Goal: Task Accomplishment & Management: Use online tool/utility

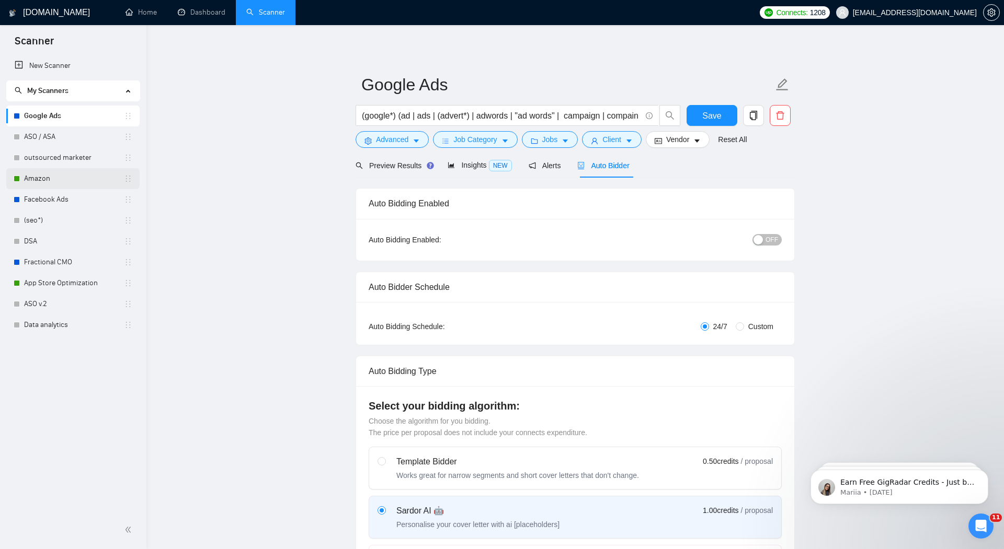
click at [44, 182] on link "Amazon" at bounding box center [74, 178] width 100 height 21
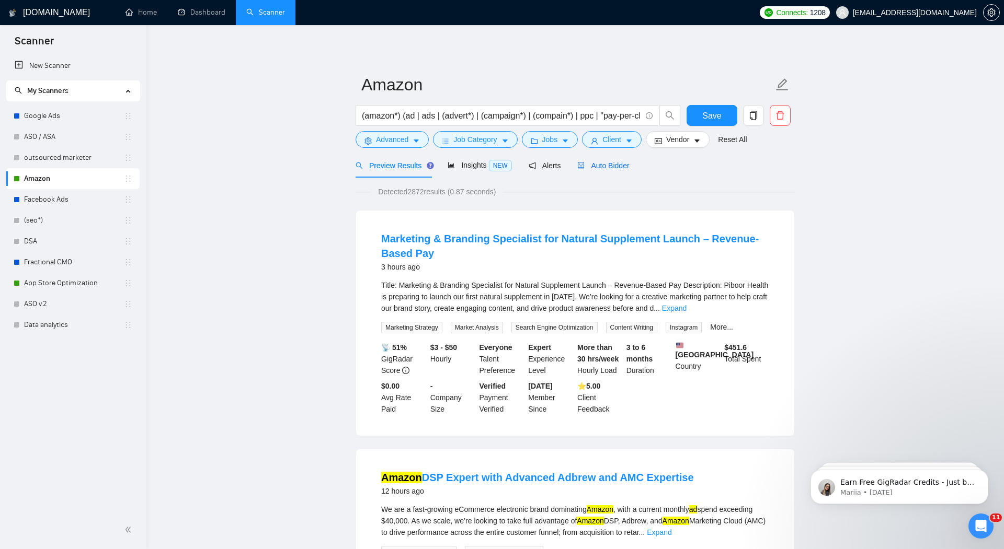
click at [602, 169] on span "Auto Bidder" at bounding box center [603, 166] width 52 height 8
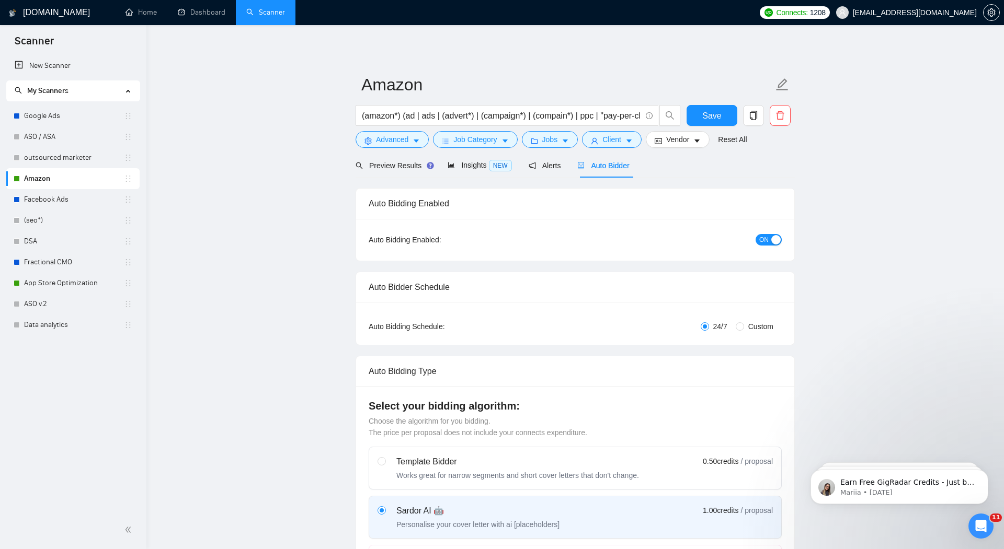
radio input "false"
radio input "true"
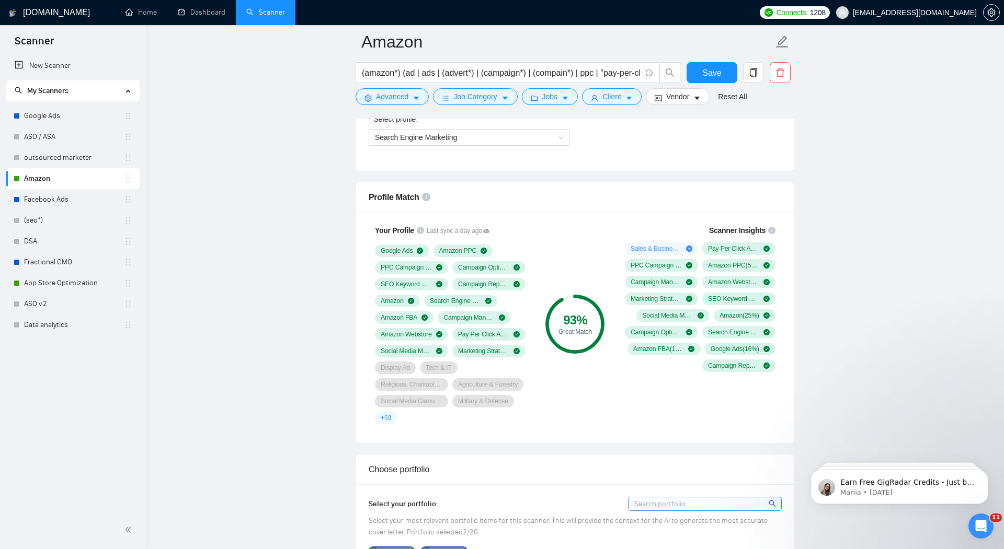
scroll to position [729, 0]
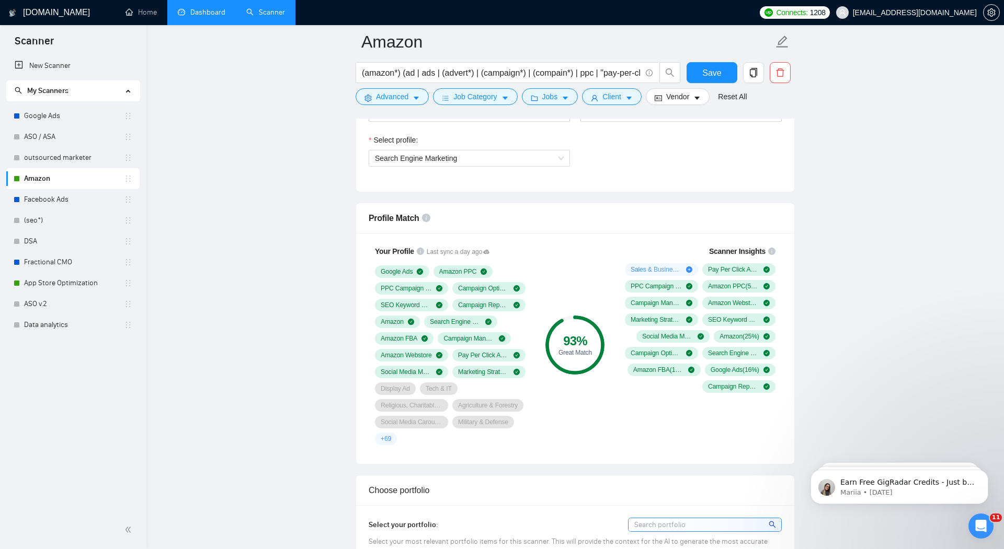
click at [194, 14] on link "Dashboard" at bounding box center [202, 12] width 48 height 9
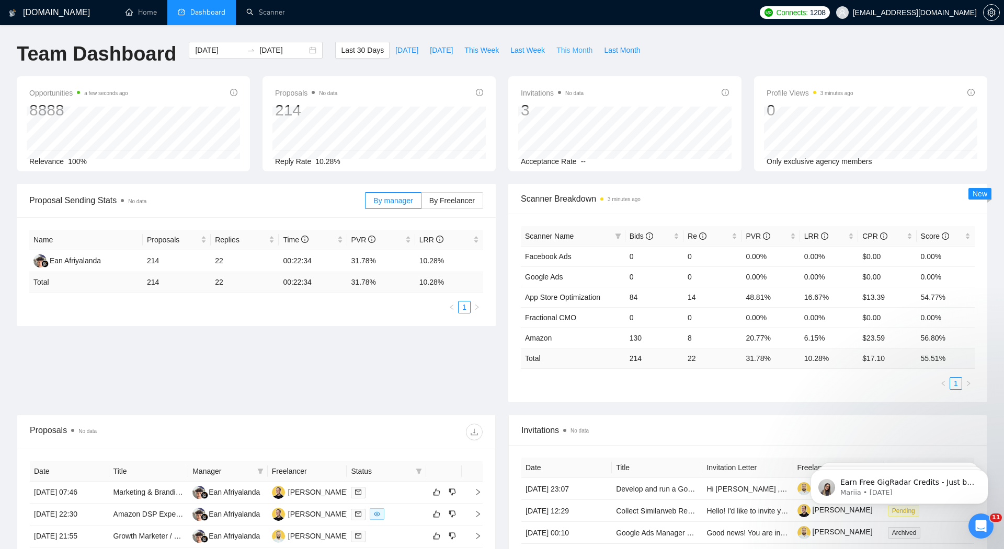
click at [570, 53] on span "This Month" at bounding box center [574, 50] width 36 height 12
type input "[DATE]"
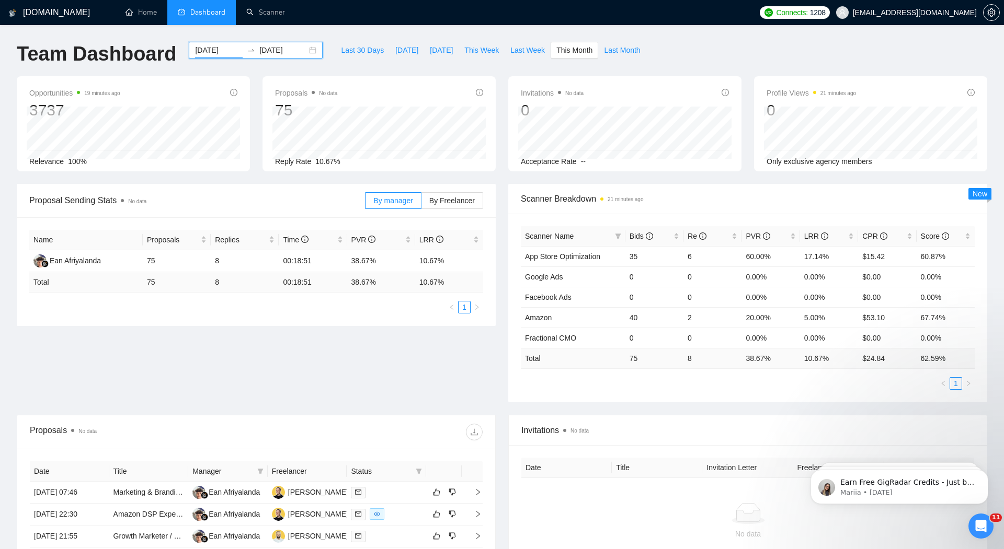
click at [204, 50] on input "[DATE]" at bounding box center [219, 50] width 48 height 12
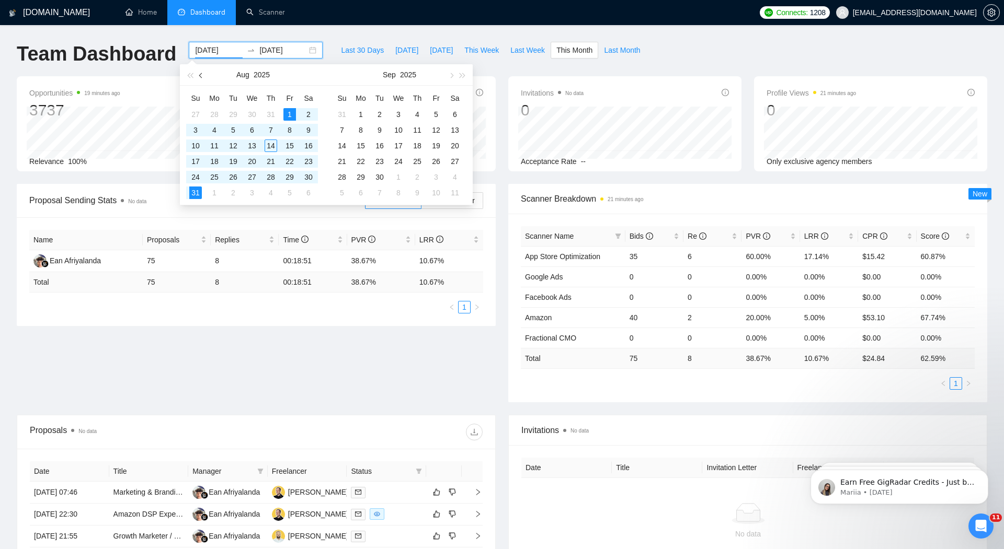
click at [201, 75] on span "button" at bounding box center [201, 75] width 5 height 5
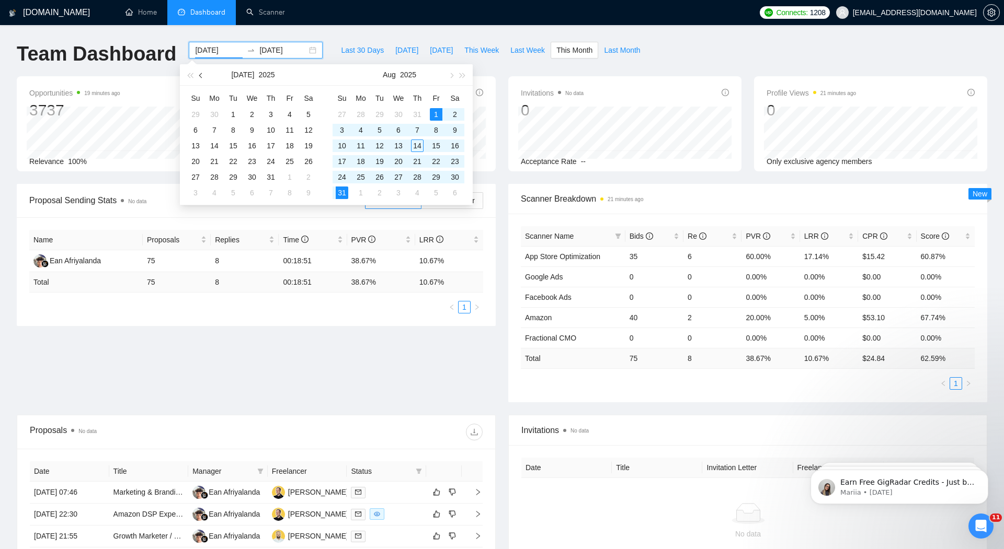
click at [201, 75] on span "button" at bounding box center [201, 75] width 5 height 5
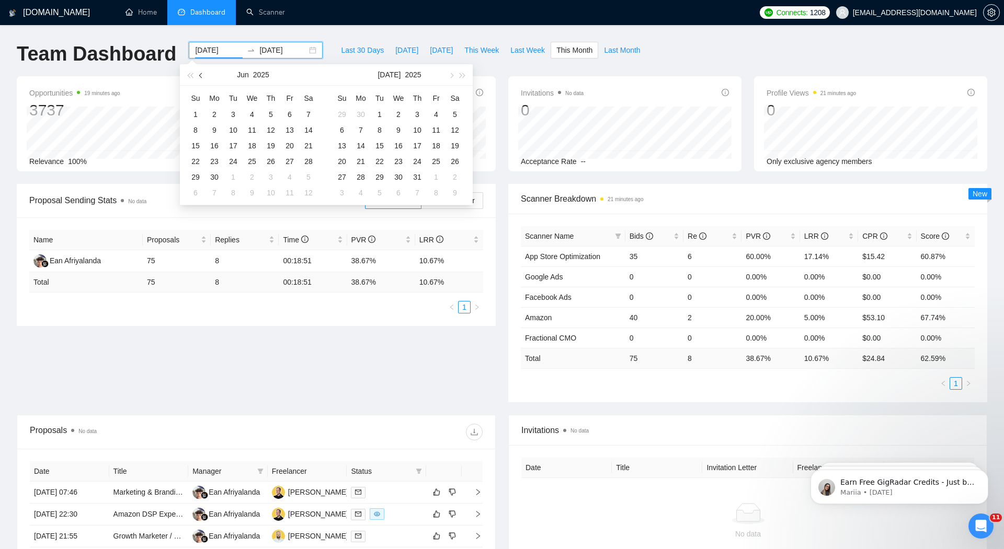
click at [201, 75] on span "button" at bounding box center [201, 75] width 5 height 5
type input "[DATE]"
click at [215, 131] on div "5" at bounding box center [214, 130] width 13 height 13
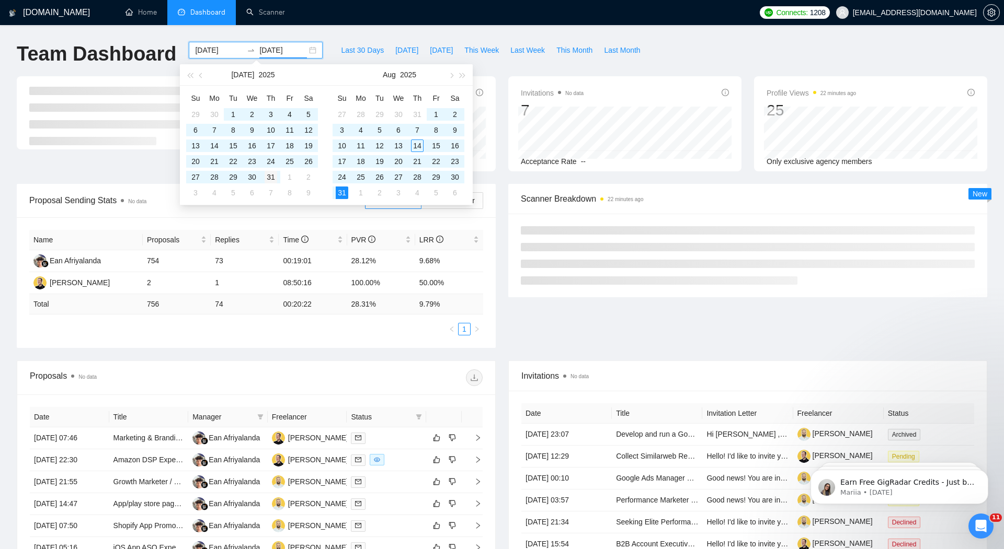
type input "[DATE]"
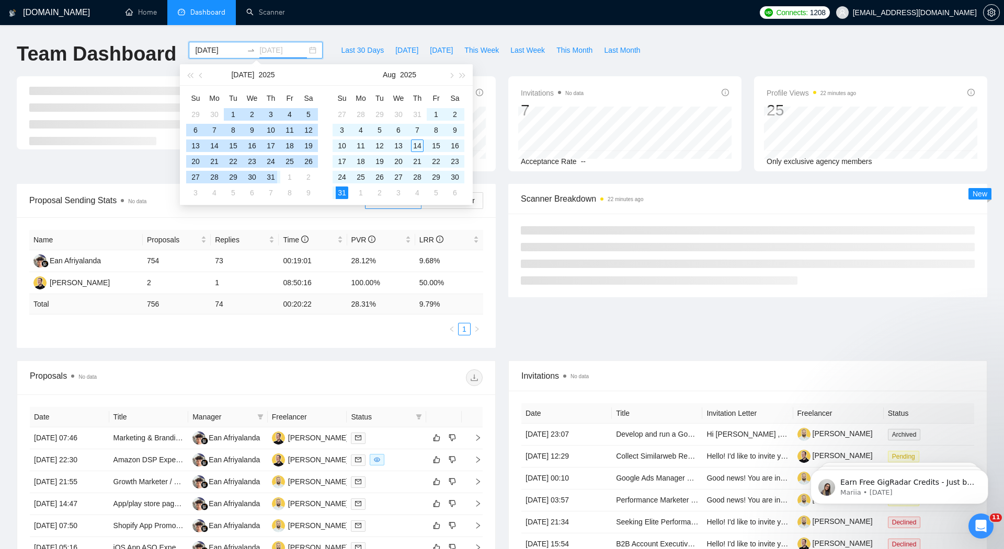
click at [272, 178] on div "31" at bounding box center [271, 177] width 13 height 13
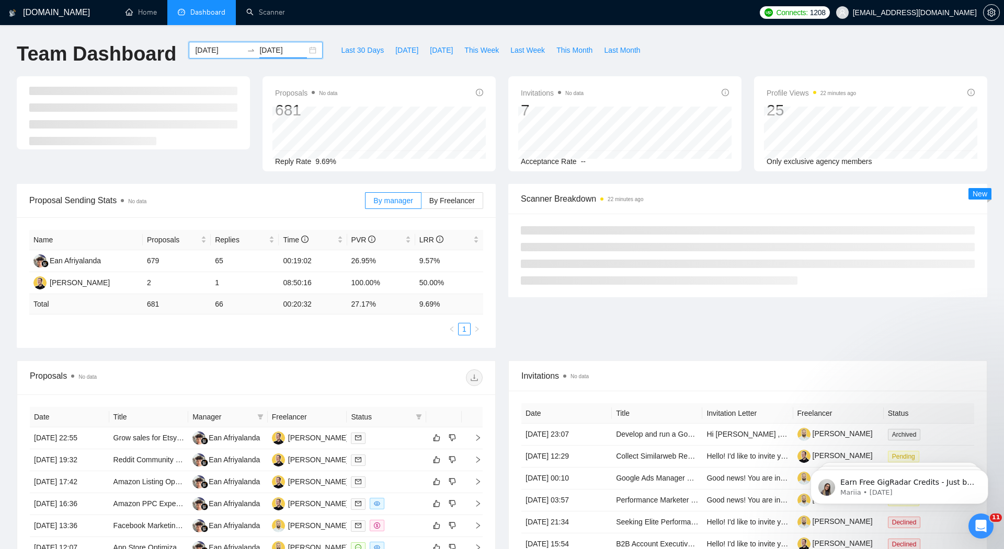
click at [500, 132] on div "Proposals No data 681 Reply Rate 9.69%" at bounding box center [379, 123] width 246 height 95
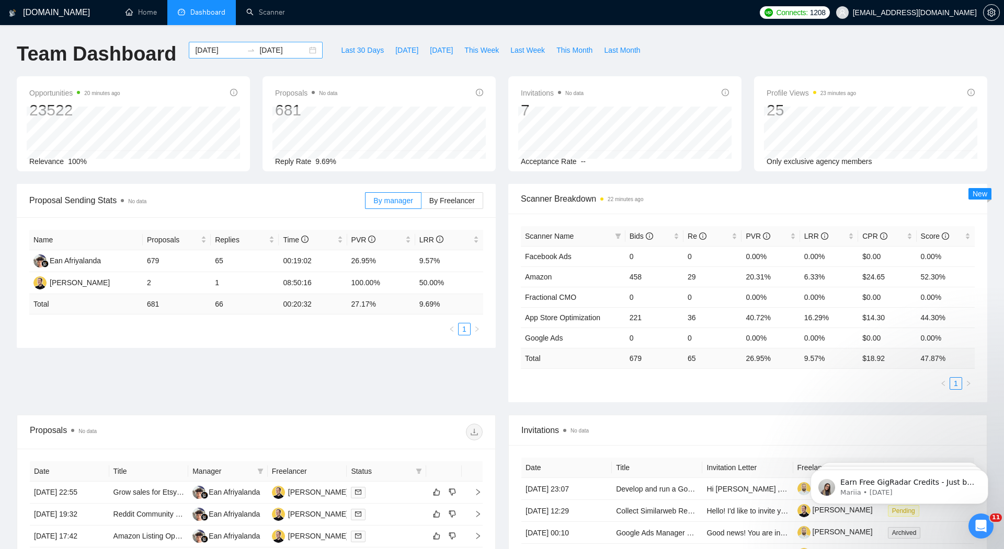
click at [248, 51] on icon "swap-right" at bounding box center [251, 50] width 6 height 2
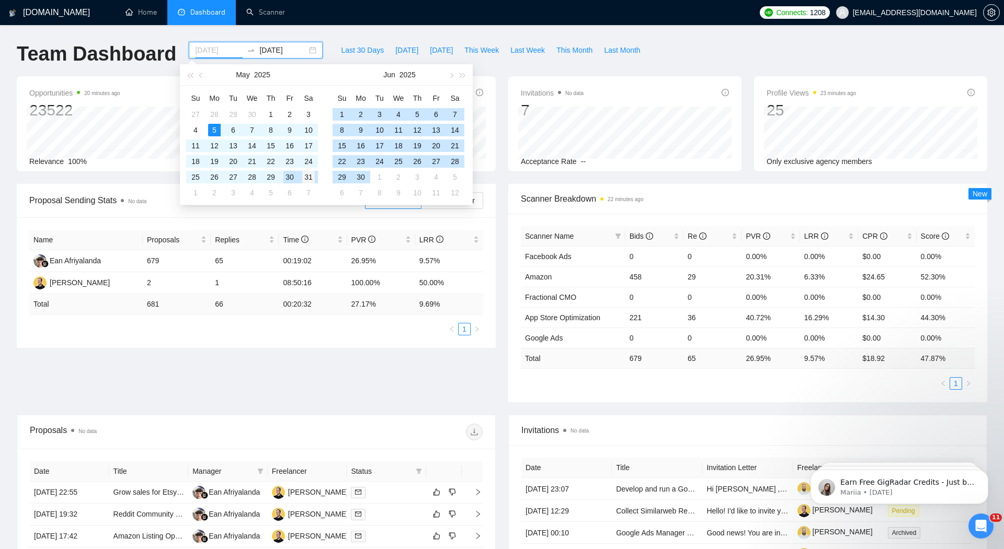
type input "[DATE]"
click at [307, 176] on div "31" at bounding box center [308, 177] width 13 height 13
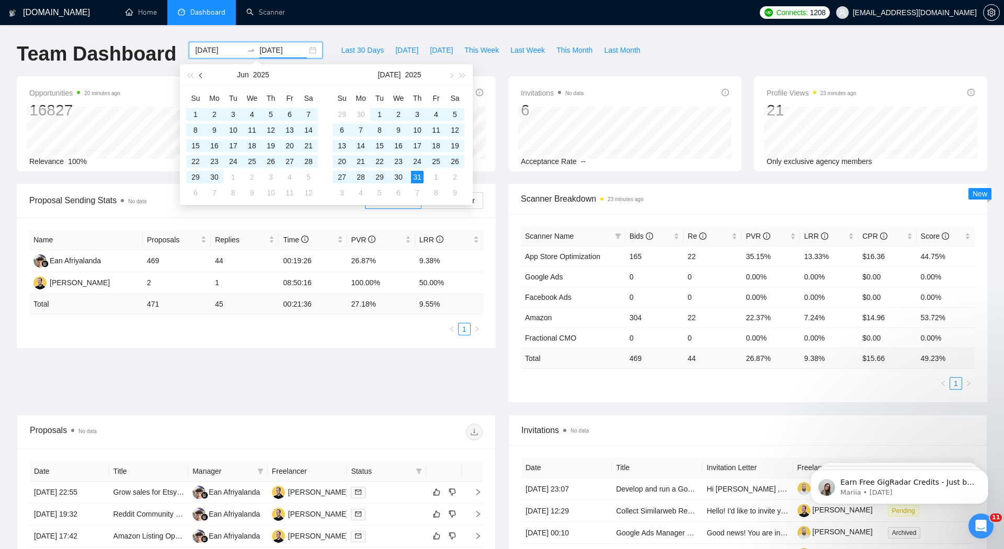
click at [201, 75] on span "button" at bounding box center [201, 75] width 5 height 5
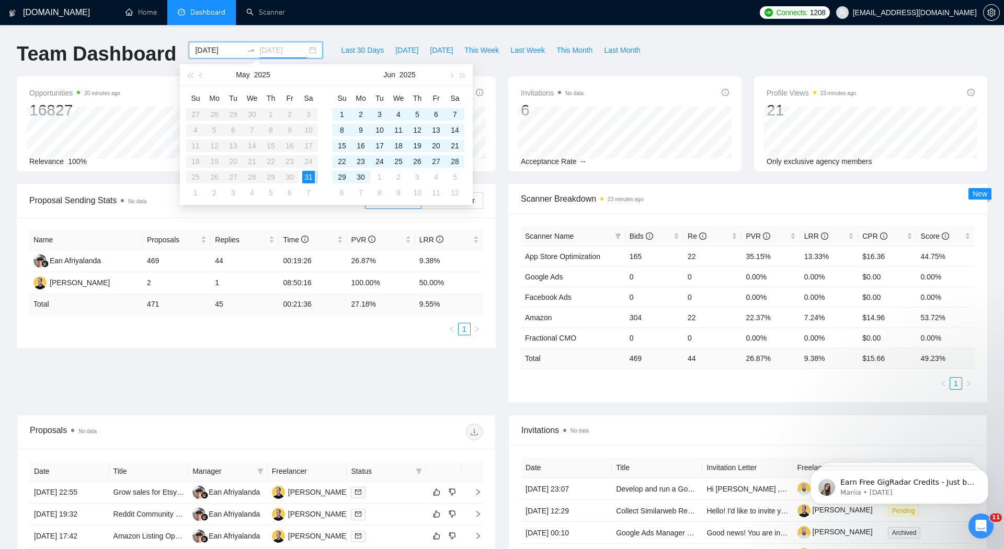
type input "[DATE]"
click at [201, 75] on span "button" at bounding box center [201, 75] width 5 height 5
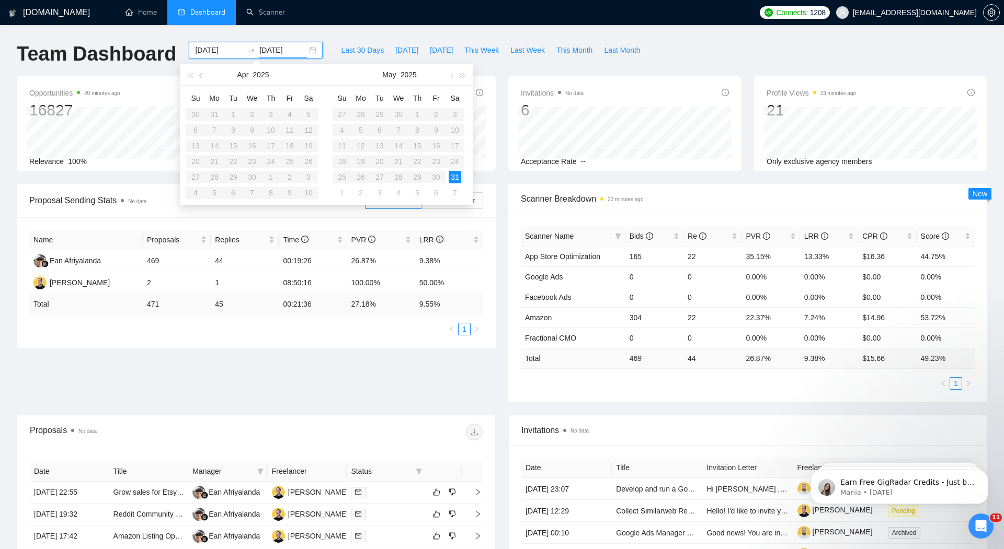
click at [211, 48] on input "[DATE]" at bounding box center [219, 50] width 48 height 12
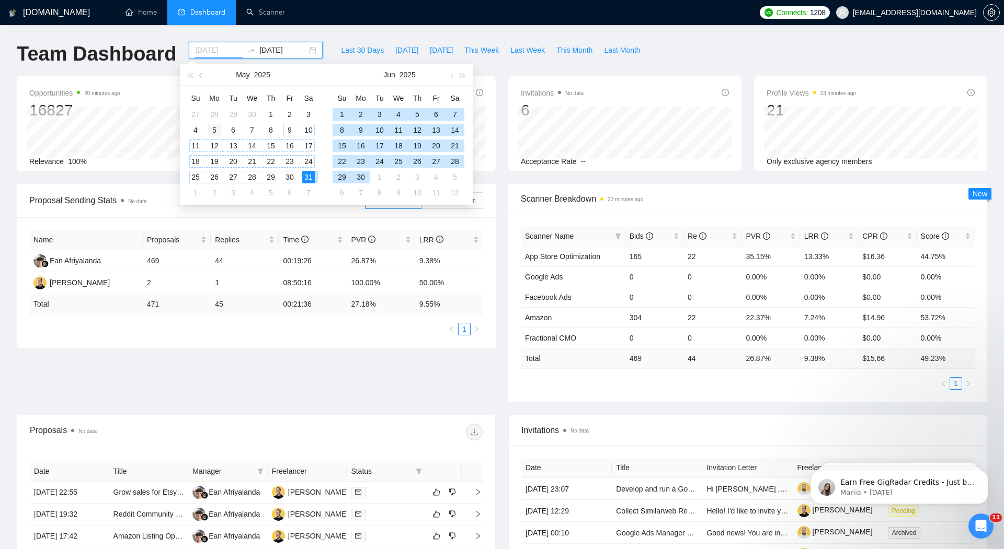
type input "[DATE]"
click at [214, 129] on div "5" at bounding box center [214, 130] width 13 height 13
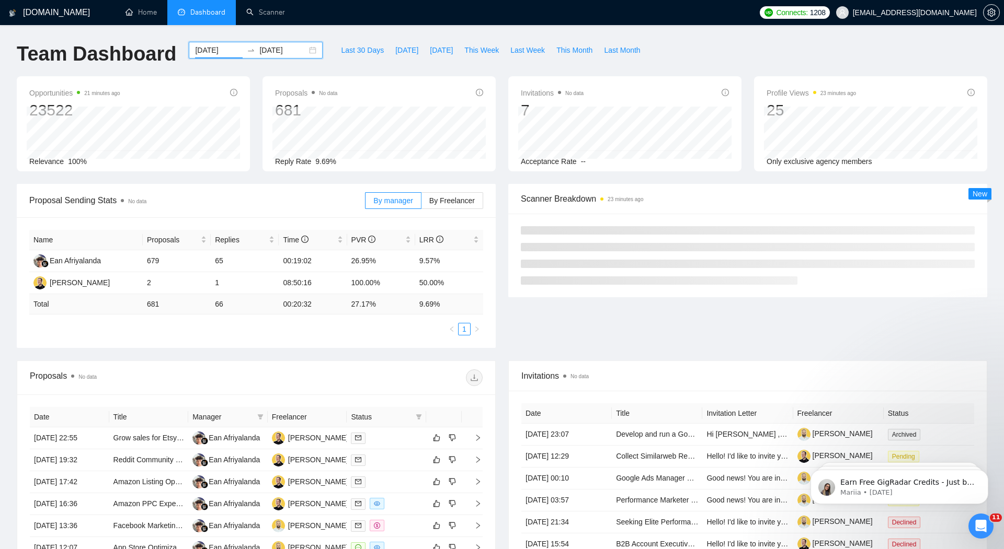
click at [269, 52] on input "[DATE]" at bounding box center [283, 50] width 48 height 12
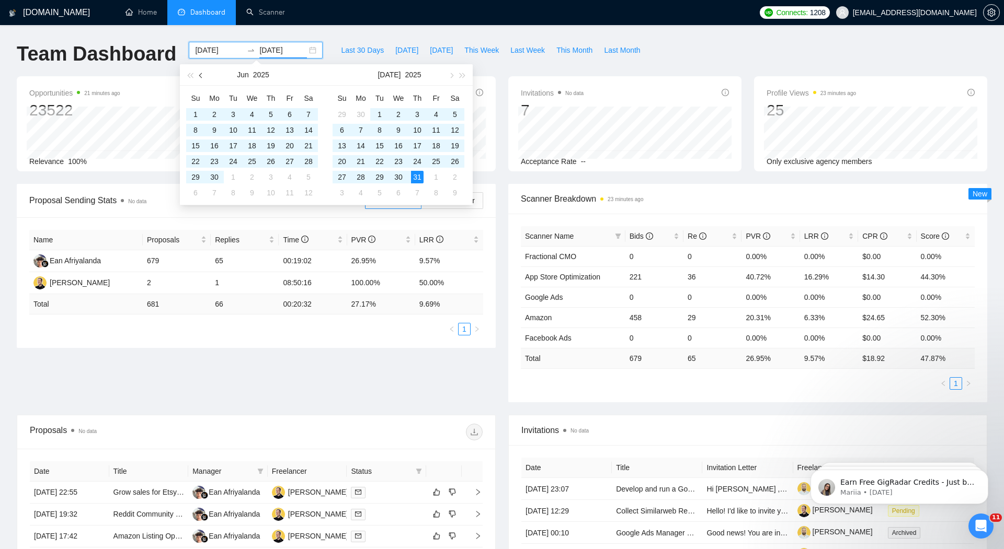
click at [202, 73] on button "button" at bounding box center [202, 74] width 12 height 21
click at [202, 77] on button "button" at bounding box center [202, 74] width 12 height 21
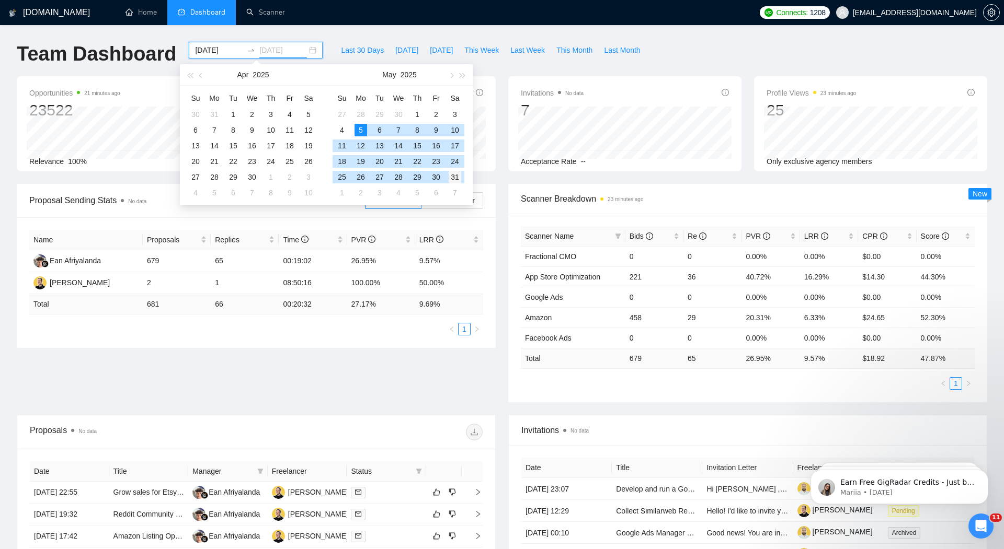
type input "[DATE]"
click at [453, 177] on div "31" at bounding box center [455, 177] width 13 height 13
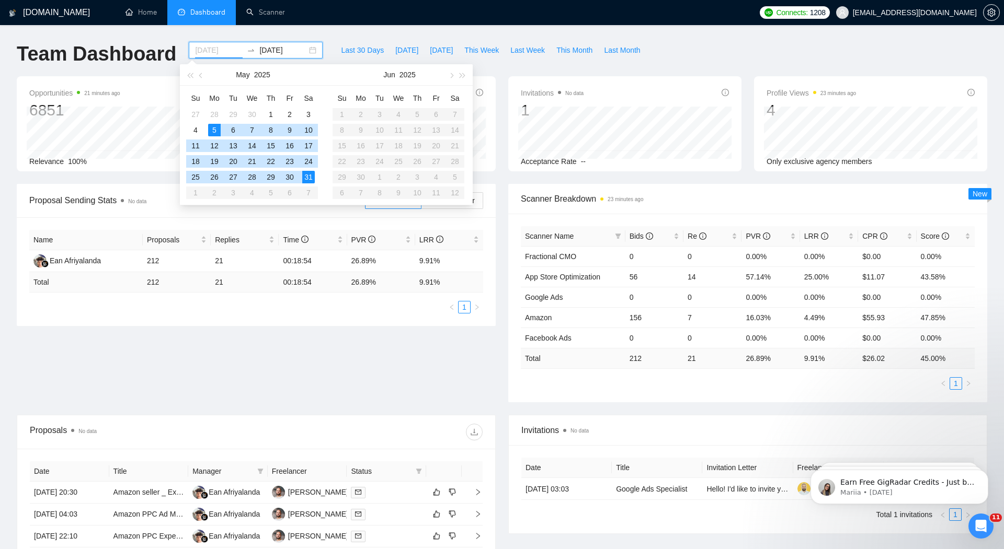
click at [212, 130] on div "5" at bounding box center [214, 130] width 13 height 13
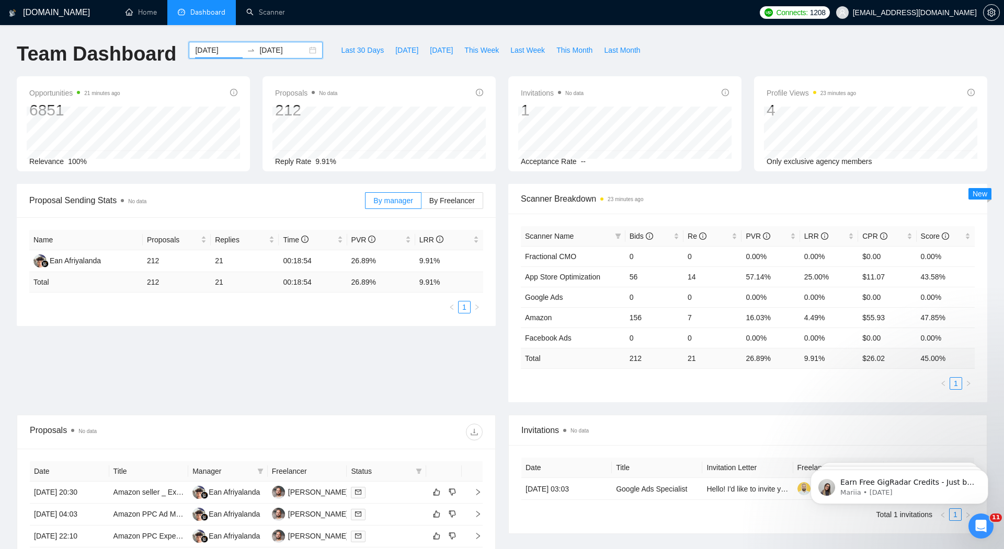
click at [256, 86] on div "Opportunities 21 minutes ago 6851 [DATE] Relevant 286 Relevance 100%" at bounding box center [133, 123] width 246 height 95
click at [247, 50] on div at bounding box center [251, 50] width 17 height 8
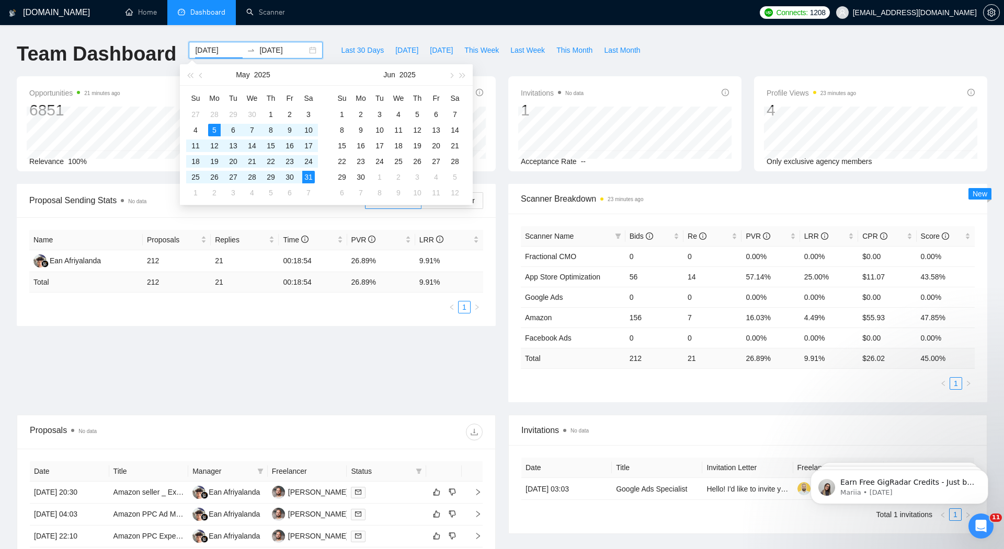
click at [209, 53] on input "[DATE]" at bounding box center [219, 50] width 48 height 12
type input "[DATE]"
click at [345, 111] on div "1" at bounding box center [342, 114] width 13 height 13
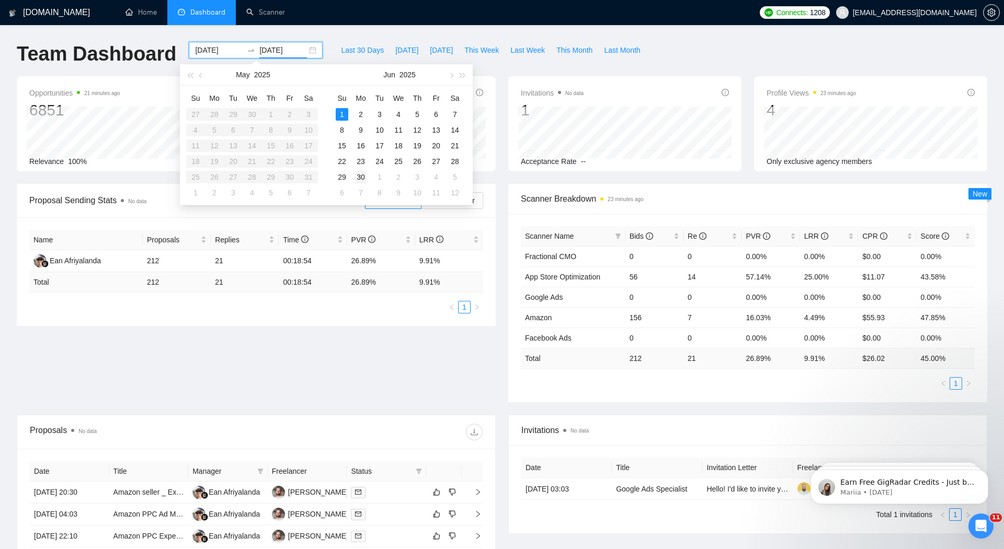
type input "[DATE]"
click at [361, 178] on div "30" at bounding box center [360, 177] width 13 height 13
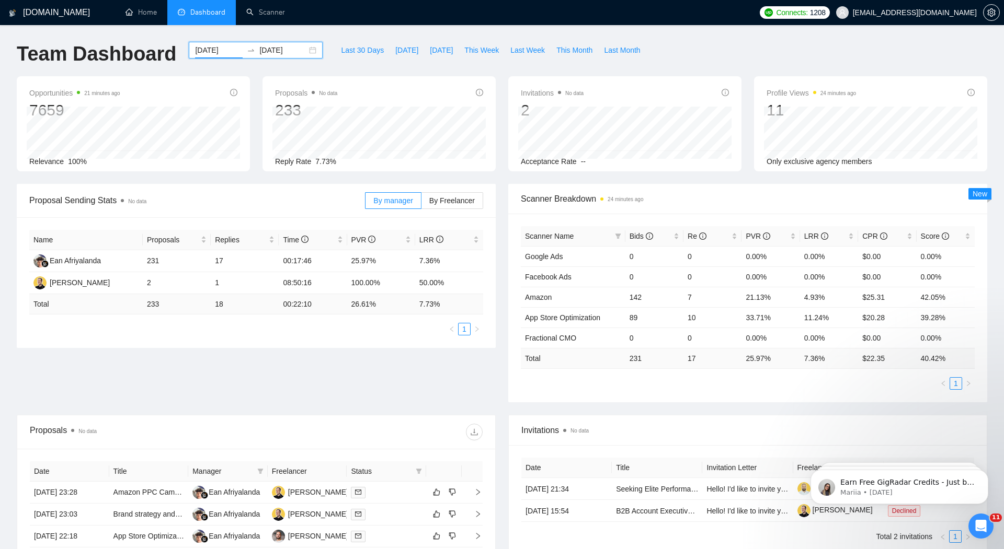
click at [206, 51] on input "[DATE]" at bounding box center [219, 50] width 48 height 12
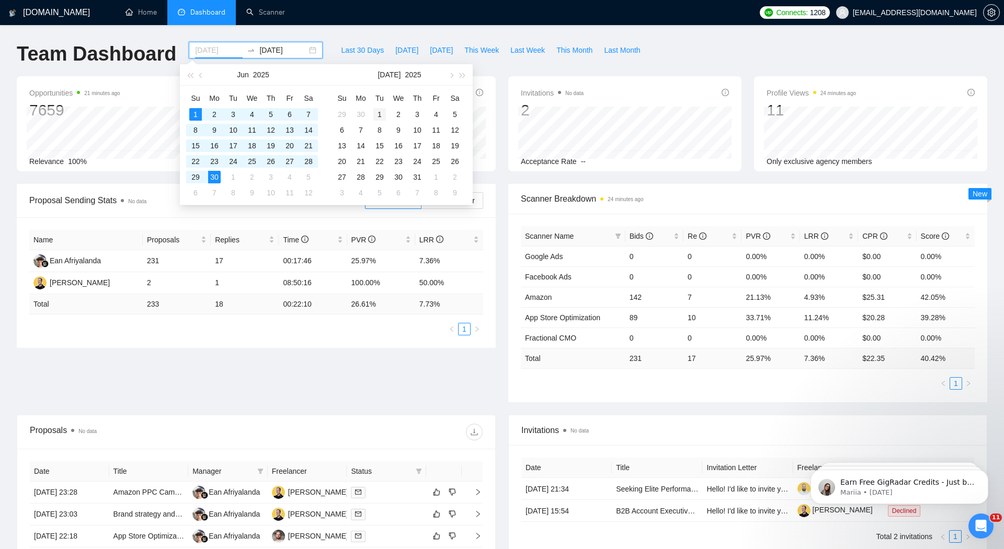
type input "[DATE]"
click at [376, 116] on div "1" at bounding box center [379, 114] width 13 height 13
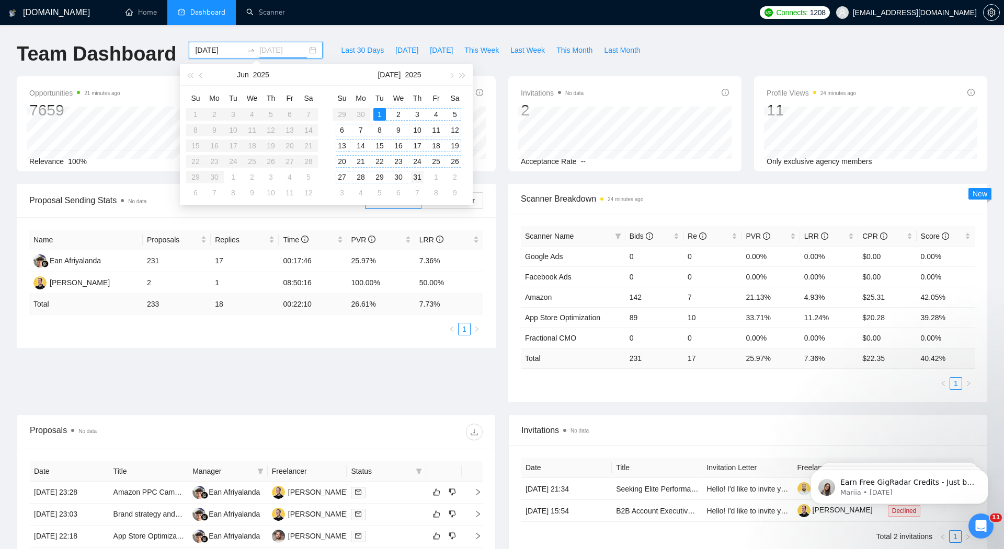
type input "[DATE]"
click at [415, 178] on div "31" at bounding box center [417, 177] width 13 height 13
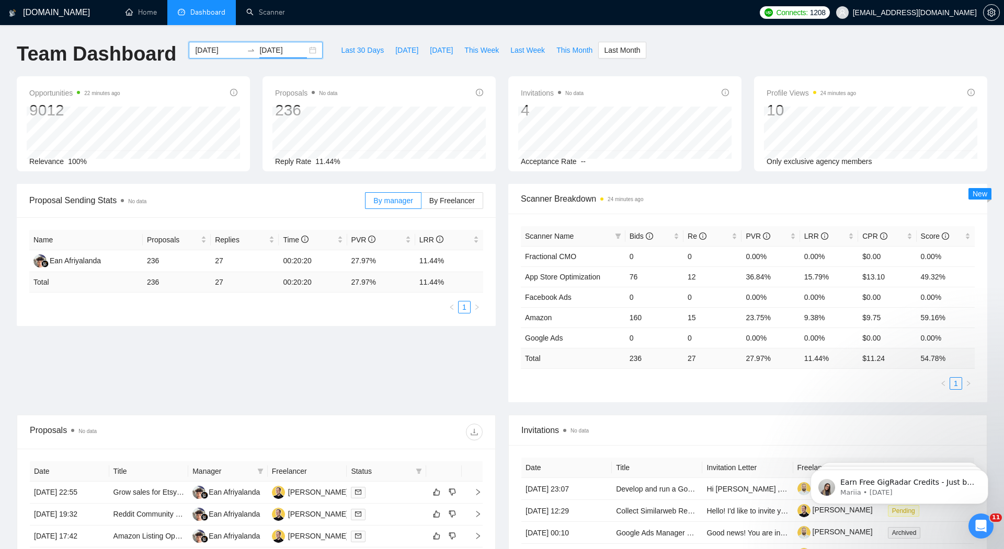
click at [201, 47] on input "[DATE]" at bounding box center [219, 50] width 48 height 12
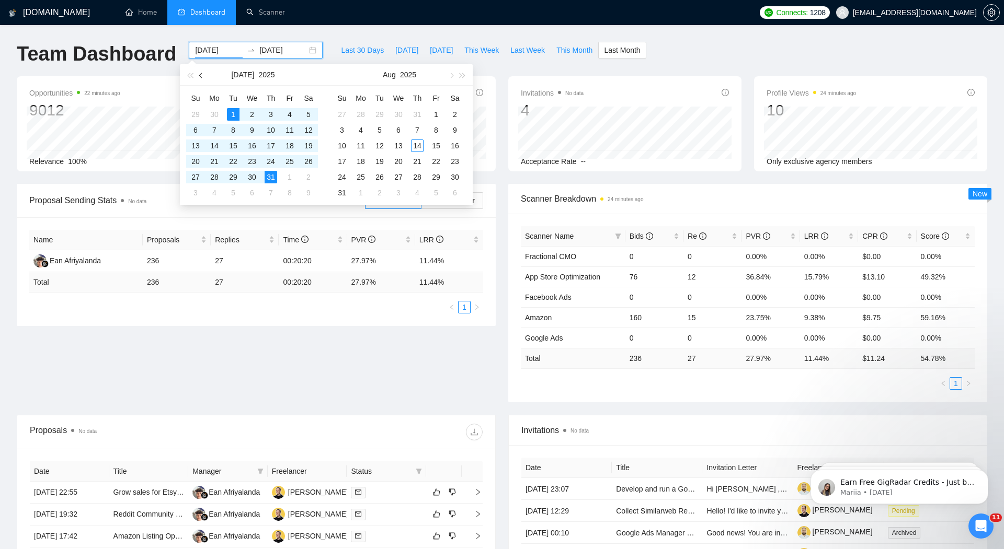
click at [200, 76] on span "button" at bounding box center [201, 75] width 5 height 5
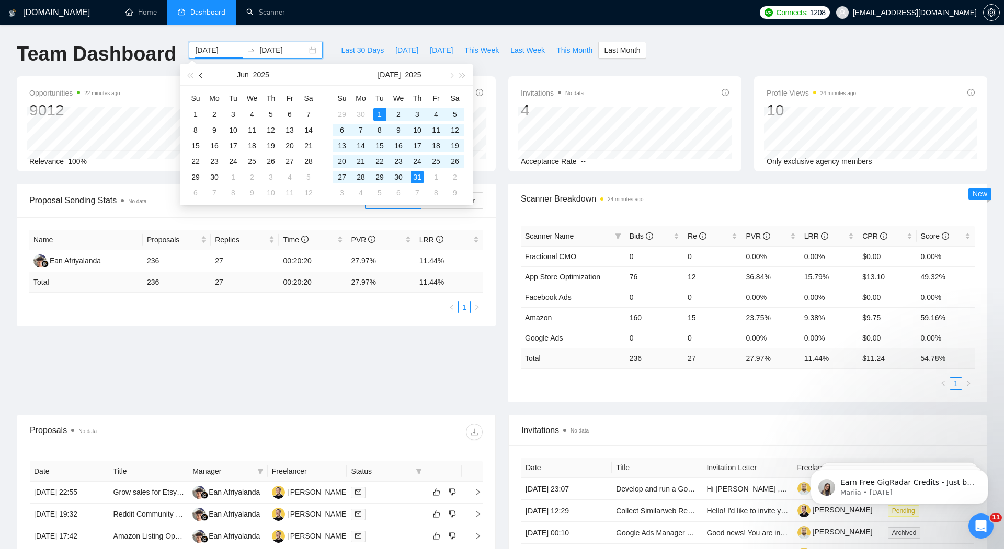
click at [200, 76] on span "button" at bounding box center [201, 75] width 5 height 5
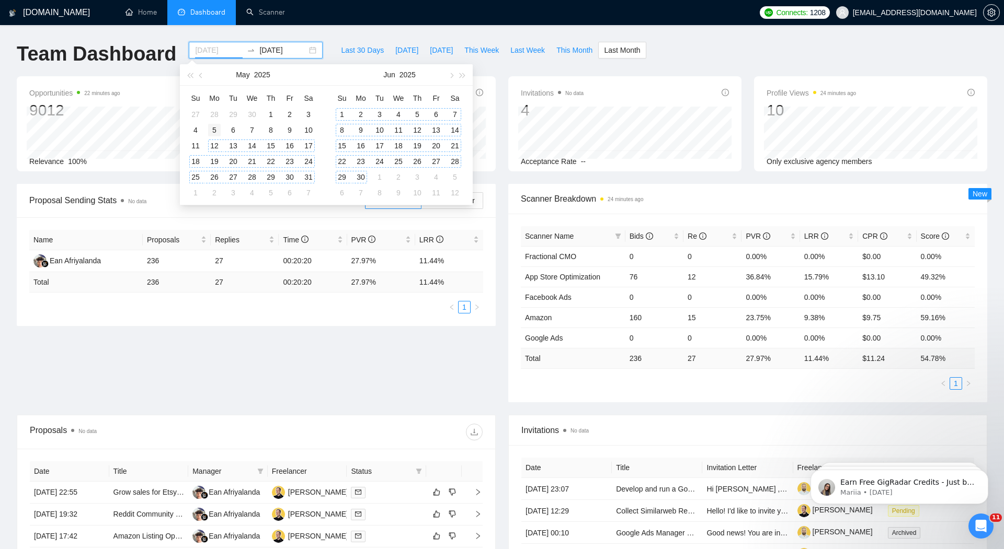
type input "[DATE]"
click at [215, 131] on div "5" at bounding box center [214, 130] width 13 height 13
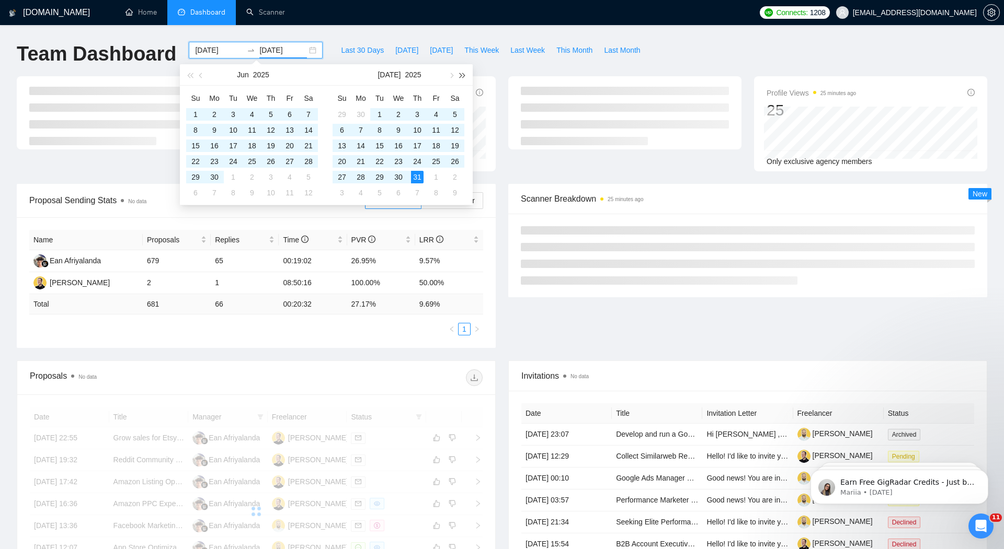
type input "[DATE]"
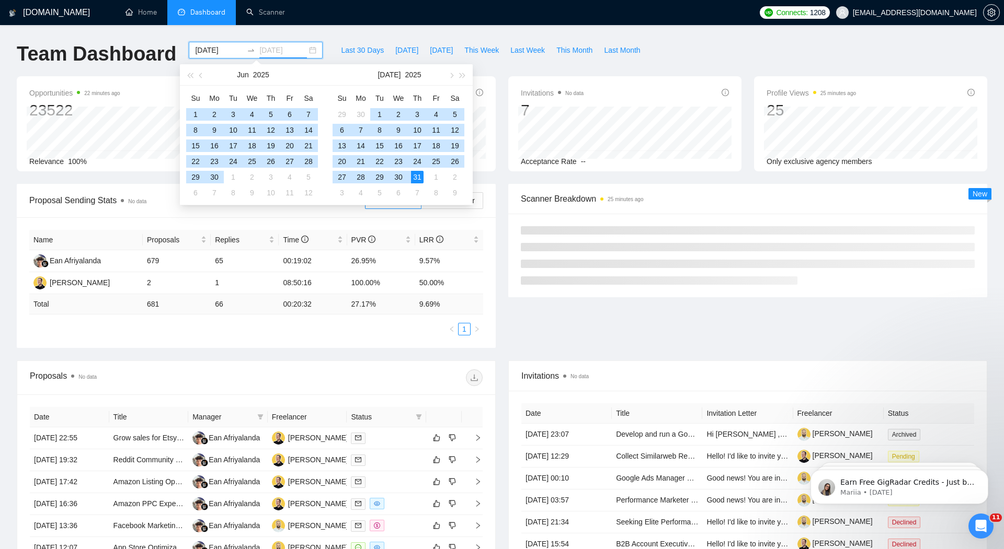
click at [417, 178] on div "31" at bounding box center [417, 177] width 13 height 13
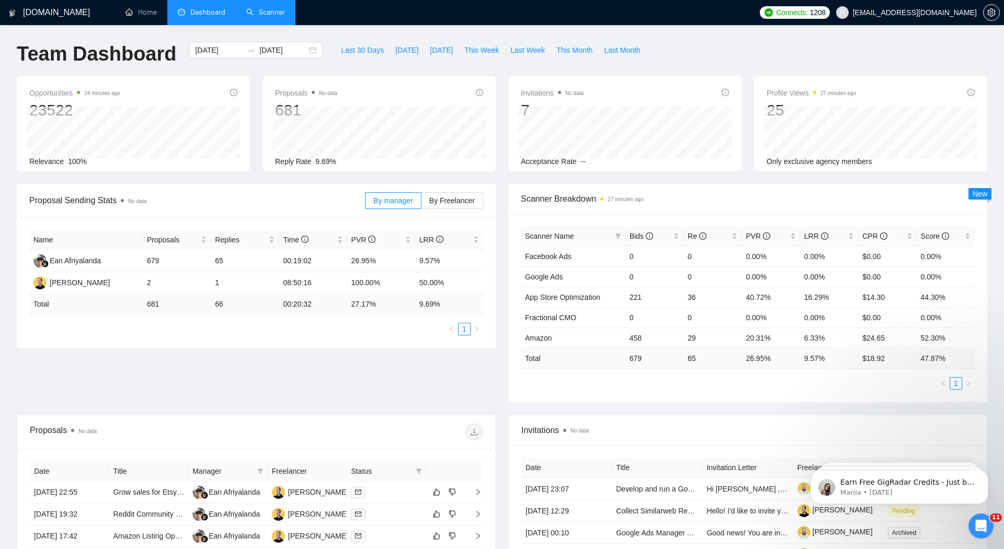
click at [267, 17] on link "Scanner" at bounding box center [265, 12] width 39 height 9
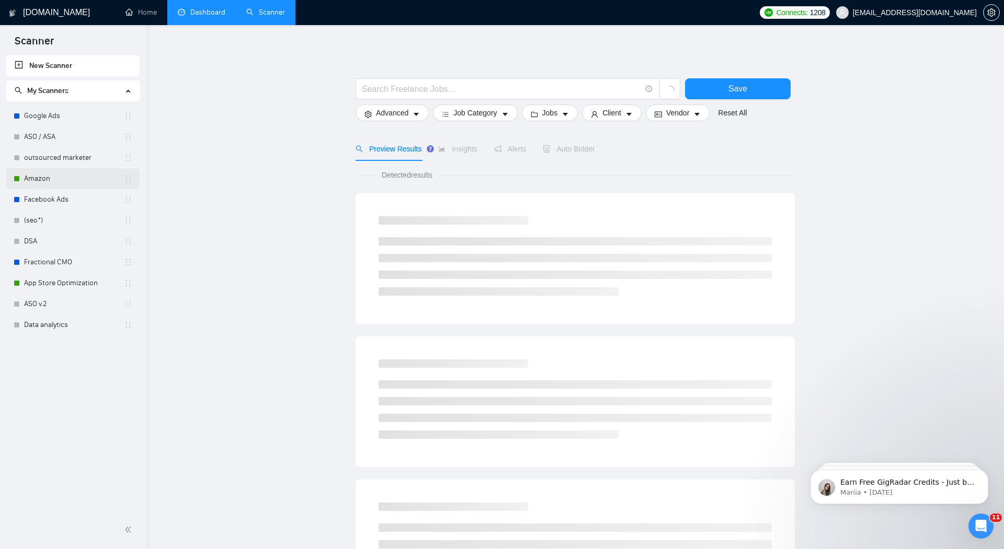
click at [43, 180] on link "Amazon" at bounding box center [74, 178] width 100 height 21
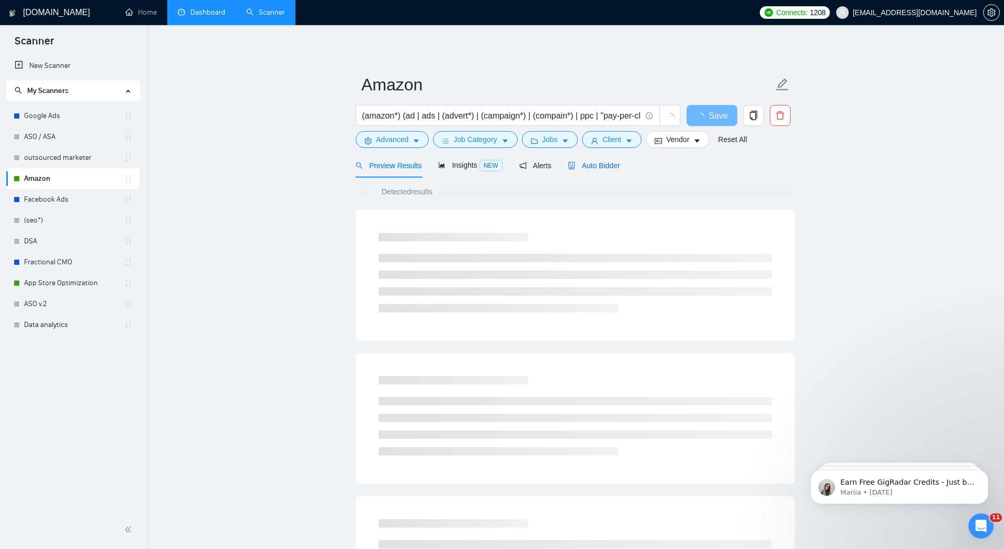
click at [603, 166] on span "Auto Bidder" at bounding box center [594, 166] width 52 height 8
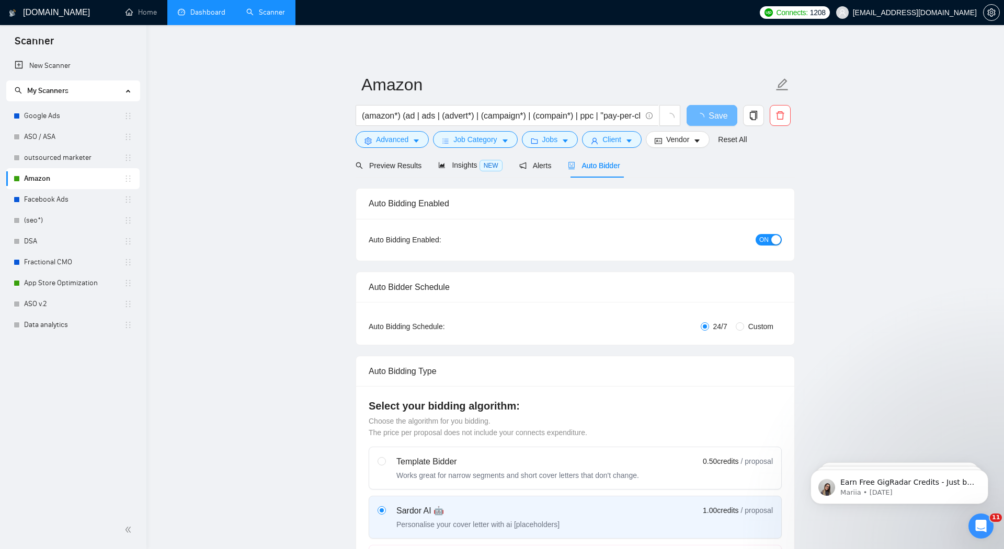
radio input "false"
radio input "true"
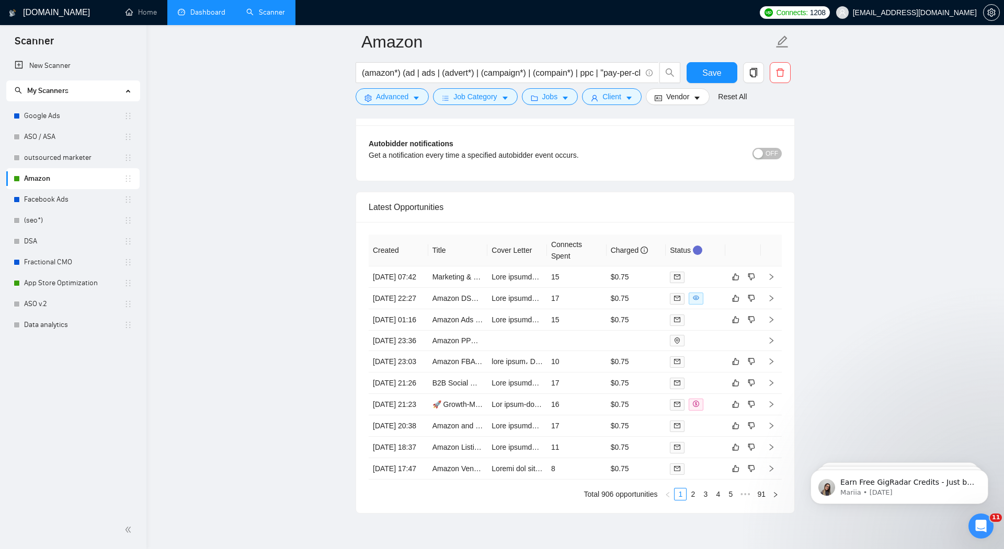
scroll to position [2725, 0]
